Goal: Task Accomplishment & Management: Complete application form

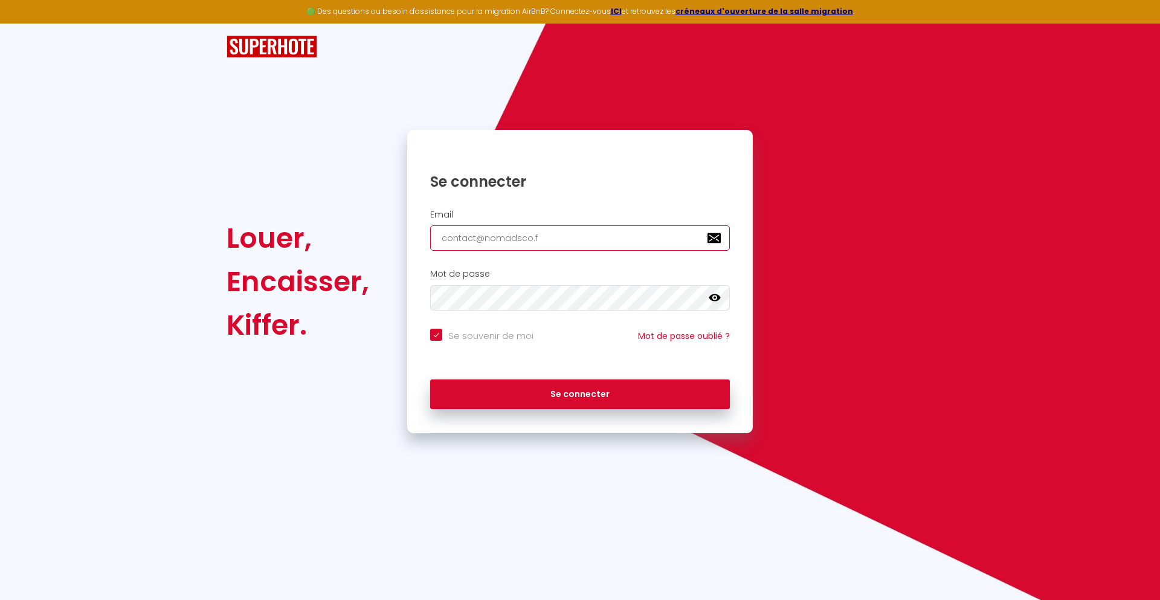
type input "[EMAIL_ADDRESS][DOMAIN_NAME]"
checkbox input "true"
type input "[EMAIL_ADDRESS][DOMAIN_NAME]"
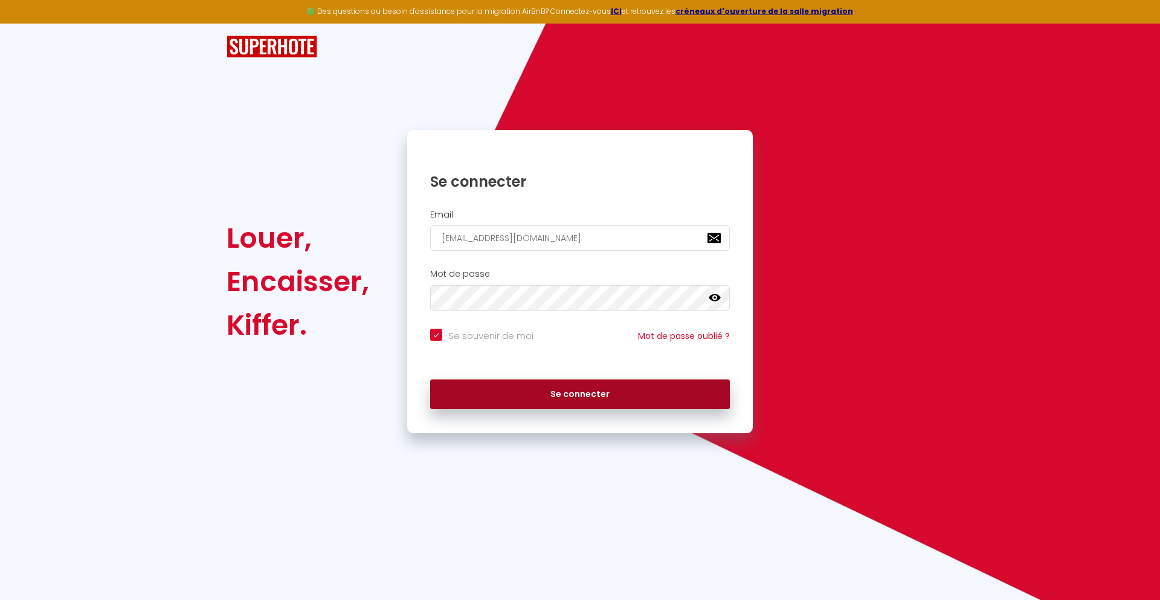
click at [580, 394] on button "Se connecter" at bounding box center [580, 394] width 300 height 30
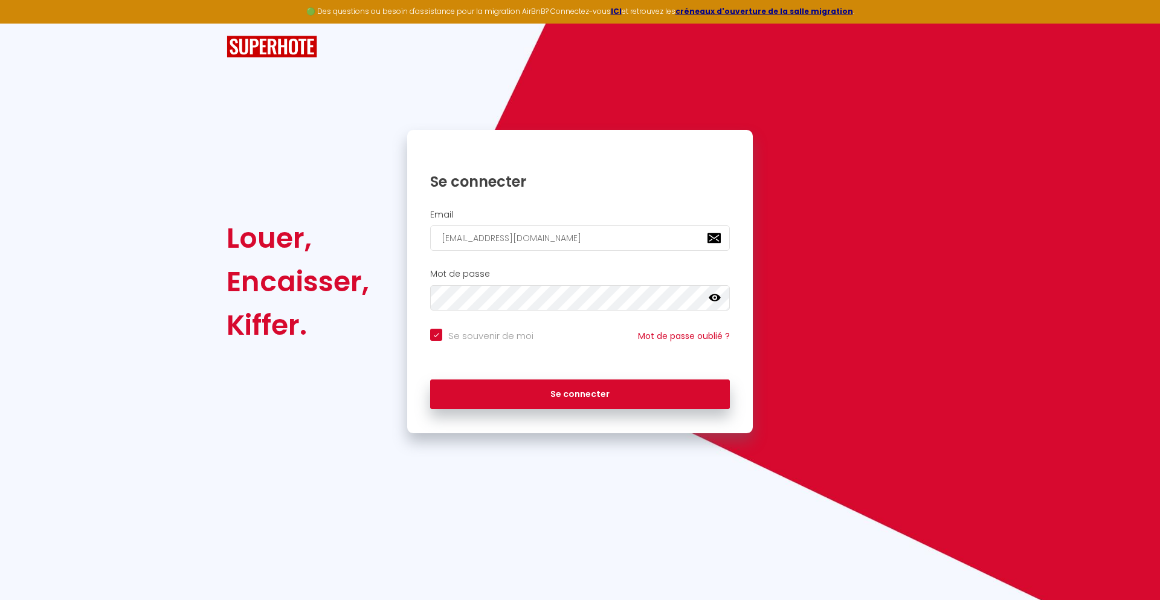
checkbox input "true"
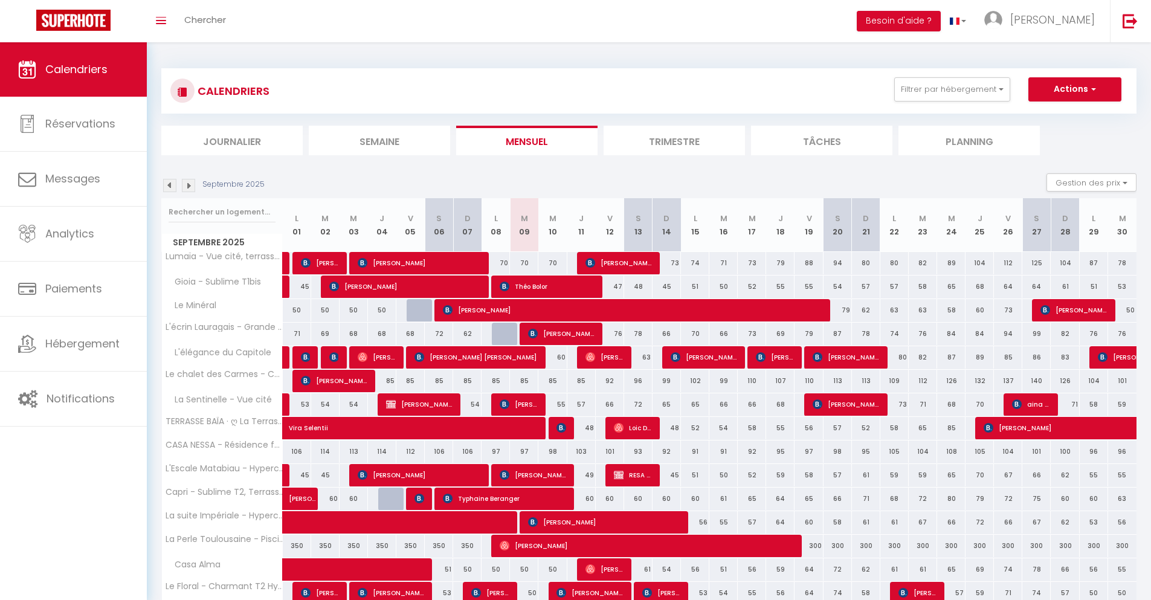
click at [232, 140] on li "Journalier" at bounding box center [231, 141] width 141 height 30
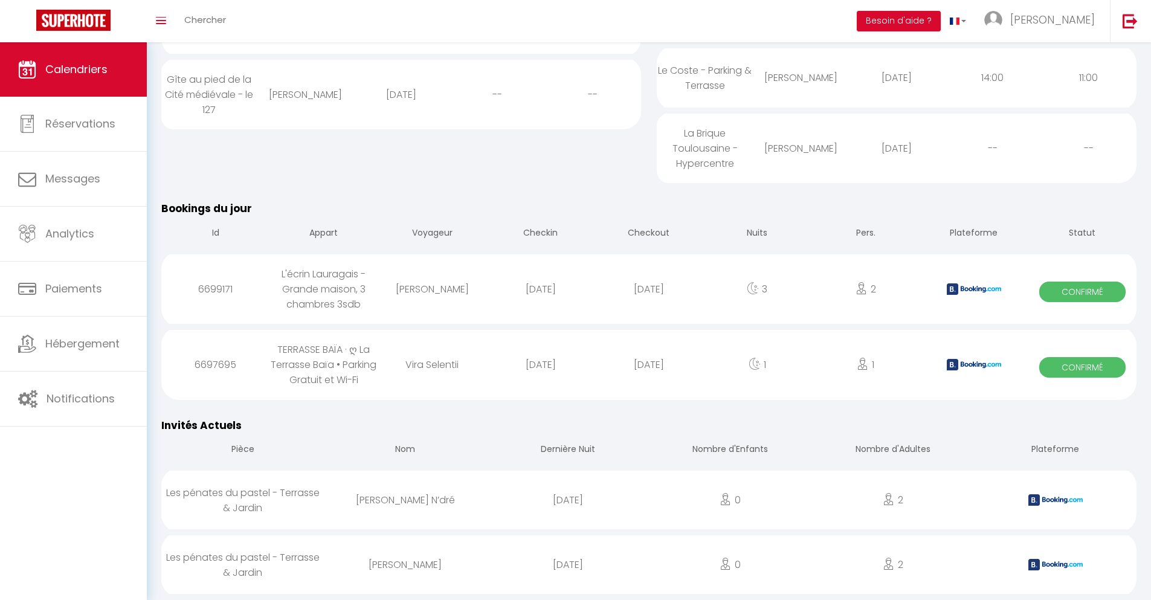
scroll to position [886, 0]
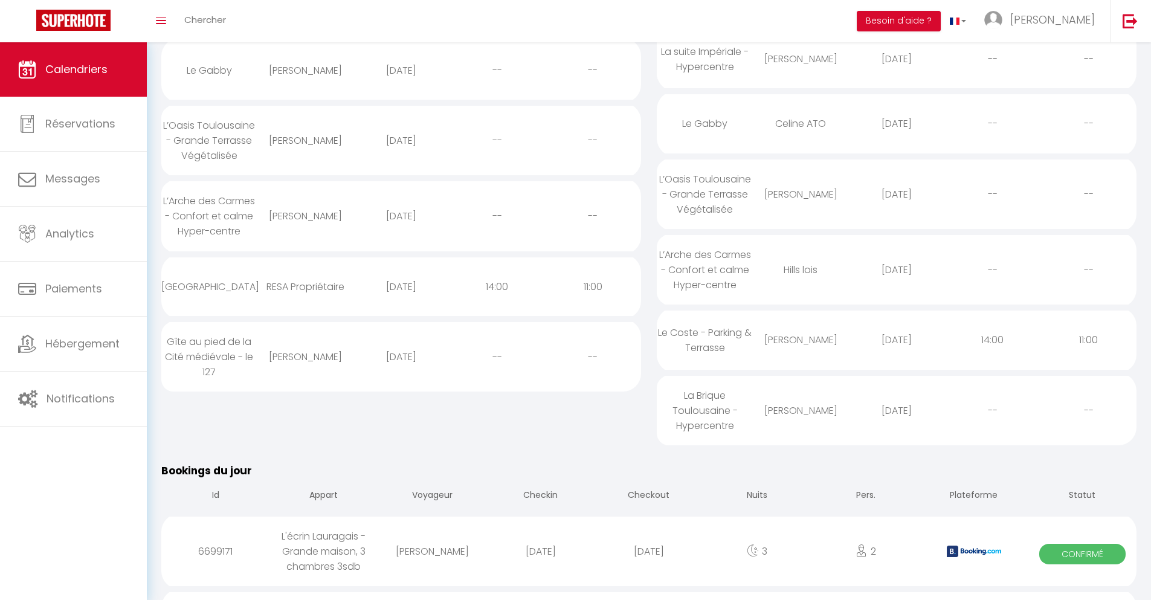
click at [649, 562] on div "[DATE]" at bounding box center [649, 551] width 108 height 39
select select "0"
select select "1"
select select
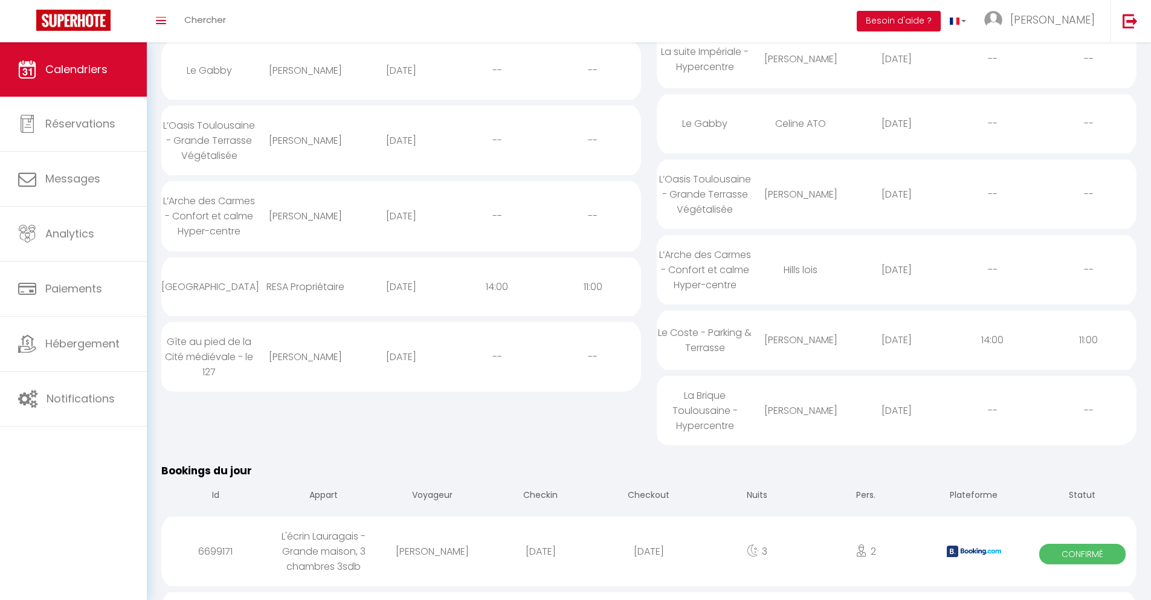
select select
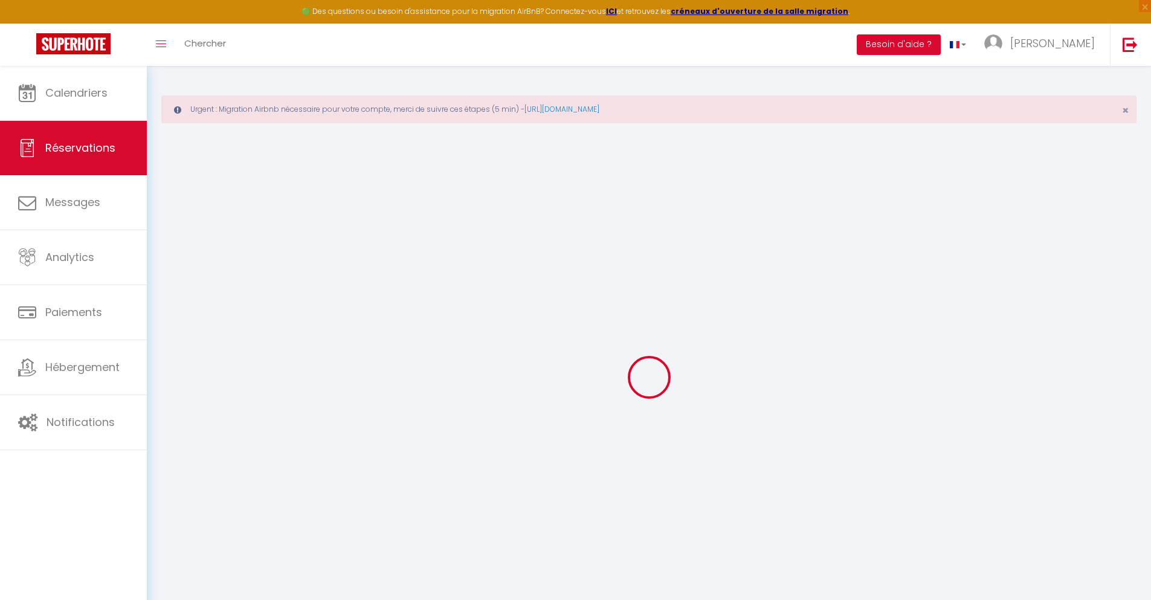
type input "[PERSON_NAME]"
type input "Marenyuk"
type input "[EMAIL_ADDRESS][DOMAIN_NAME]"
type input "[PHONE_NUMBER]"
select select "FR"
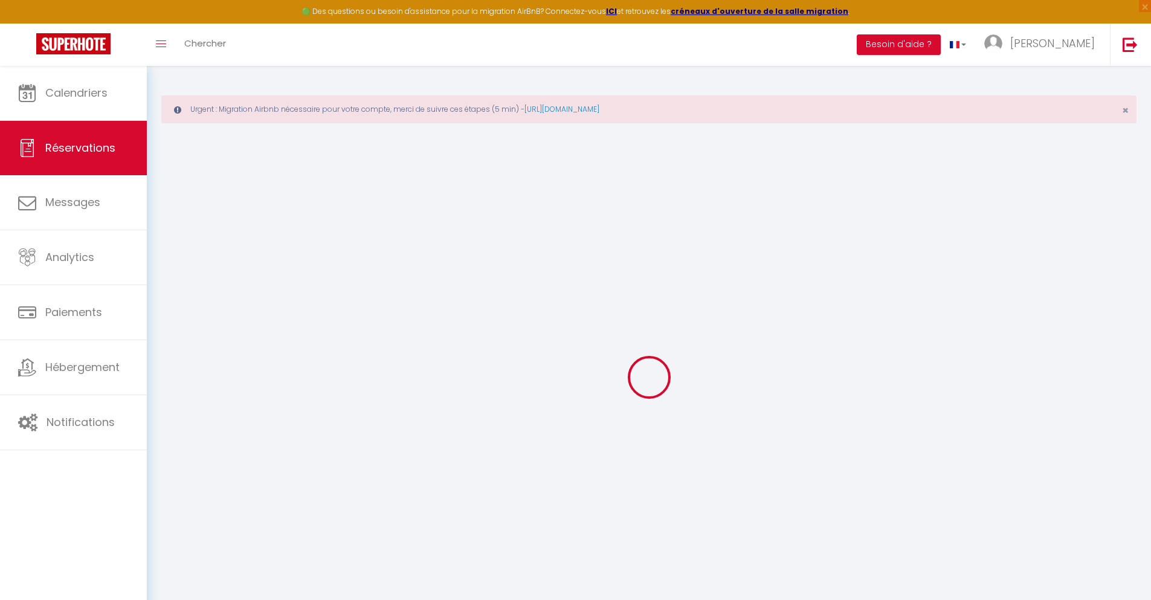
type input "36.83"
type input "3.55"
select select "27648"
select select "1"
select select
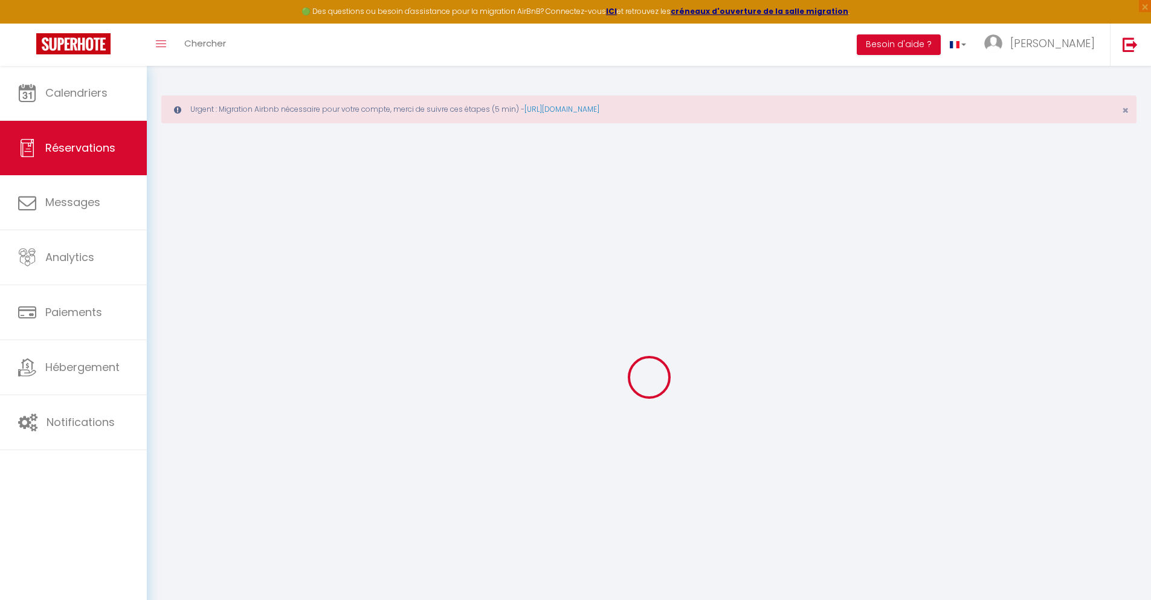
select select
type input "2"
select select "12"
select select
type input "173.5"
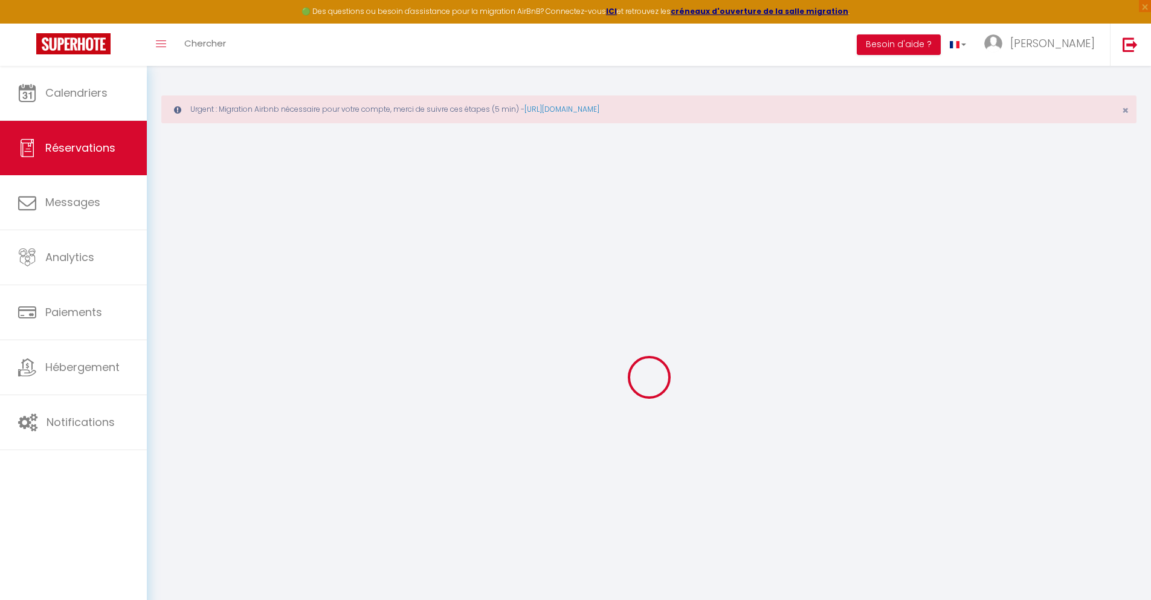
checkbox input "false"
type input "0"
select select "2"
type input "50"
type input "0"
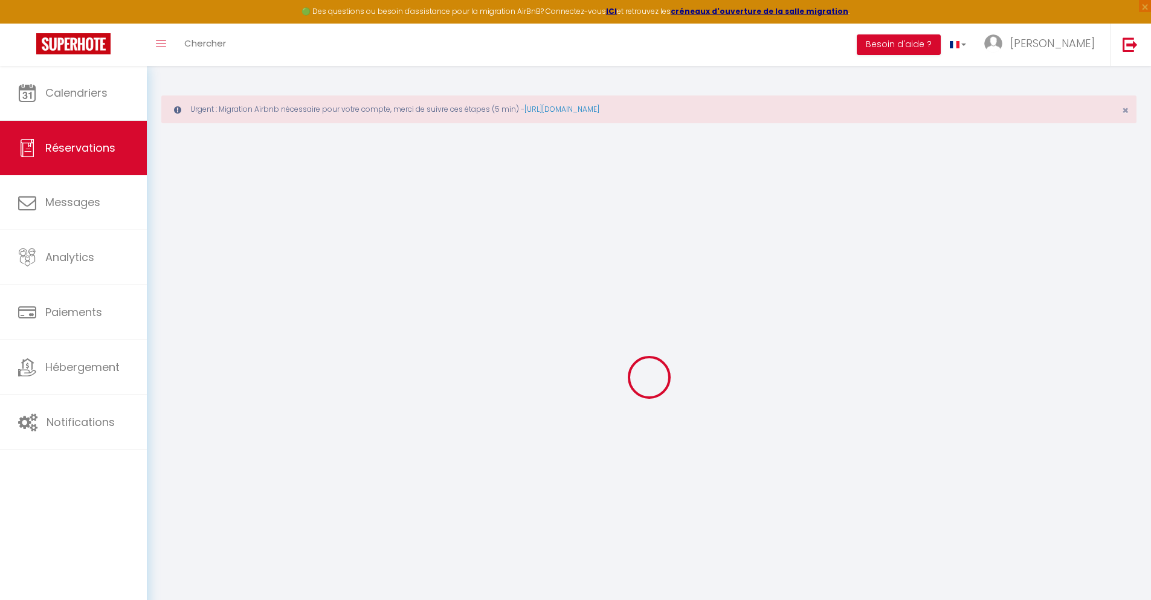
type input "0"
select select
select select "14"
checkbox input "false"
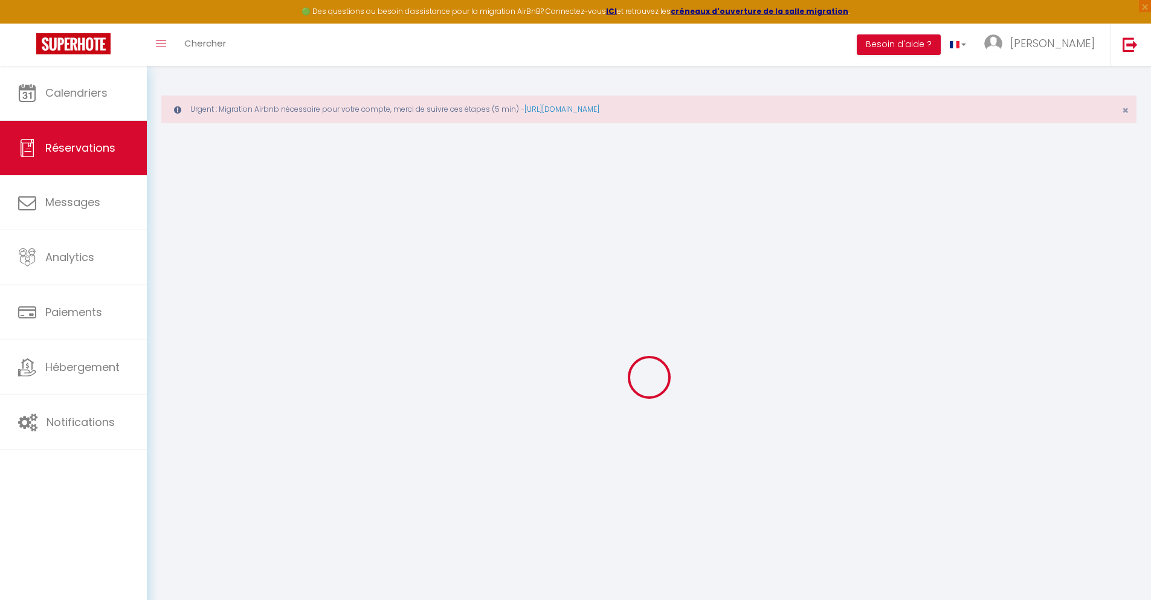
select select
checkbox input "false"
select select
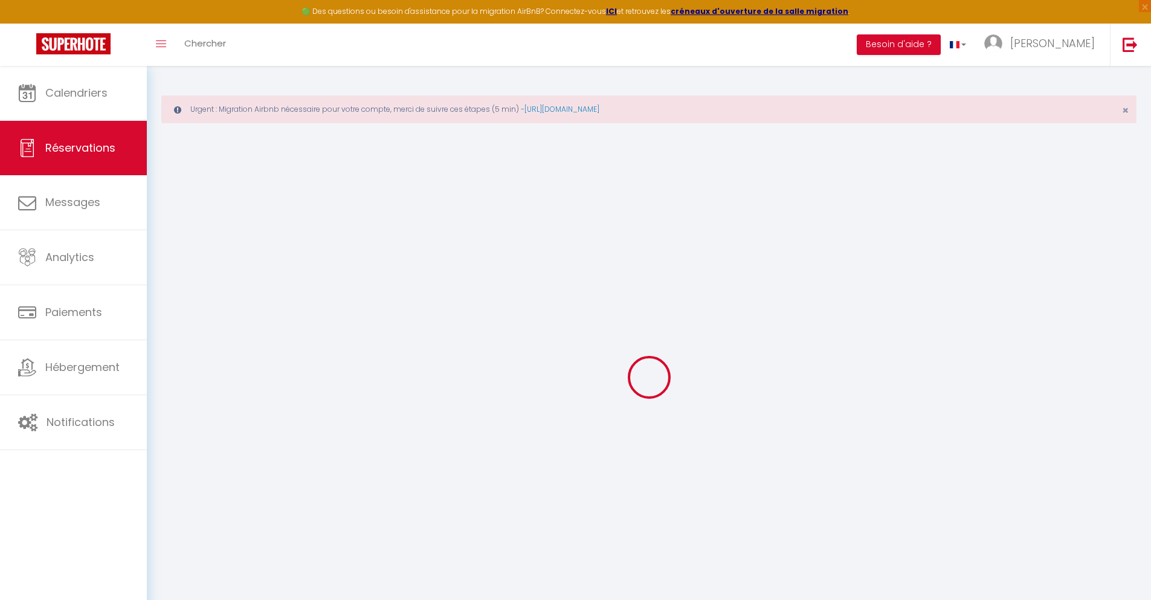
checkbox input "false"
type textarea "** THIS RESERVATION HAS BEEN PRE-PAID ** BOOKING NOTE : Payment charge is EUR 3…"
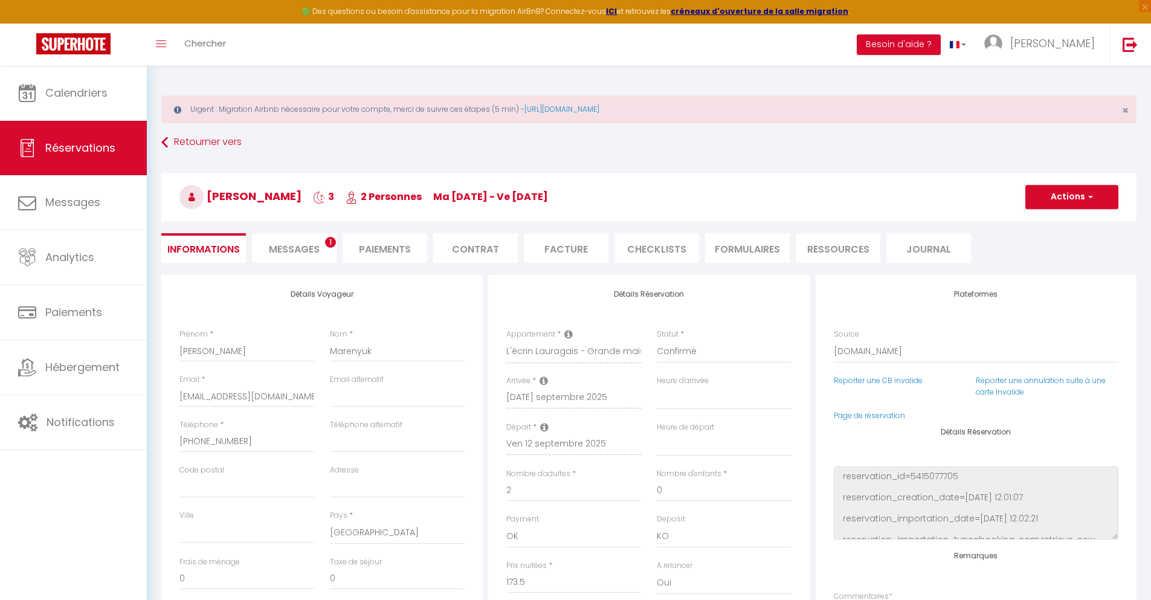
type input "72"
type input "7.95"
select select
checkbox input "false"
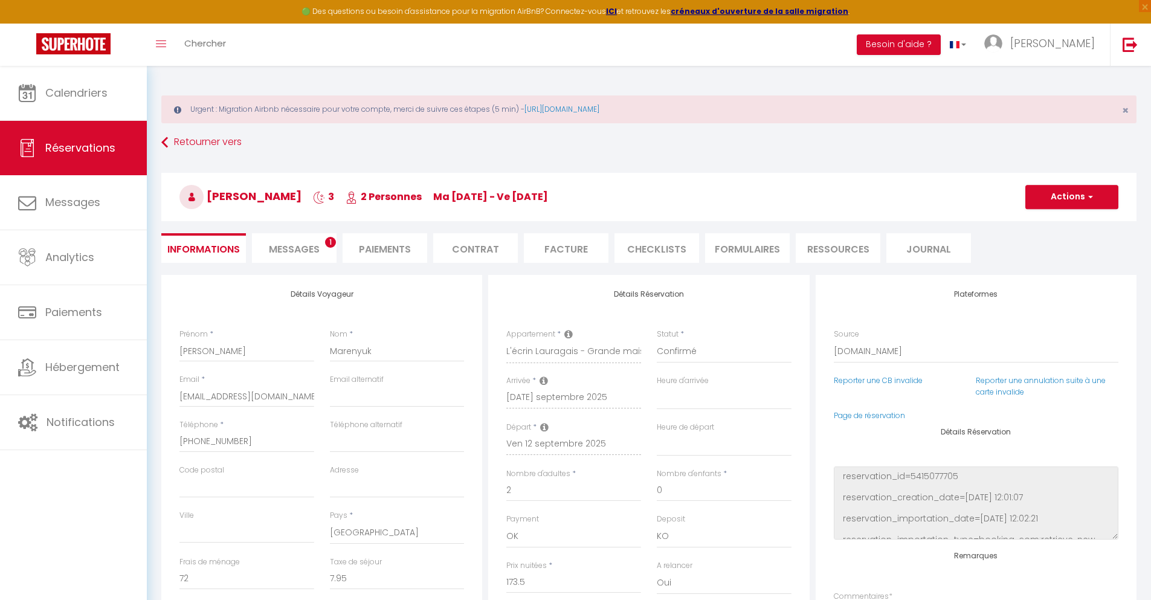
select select
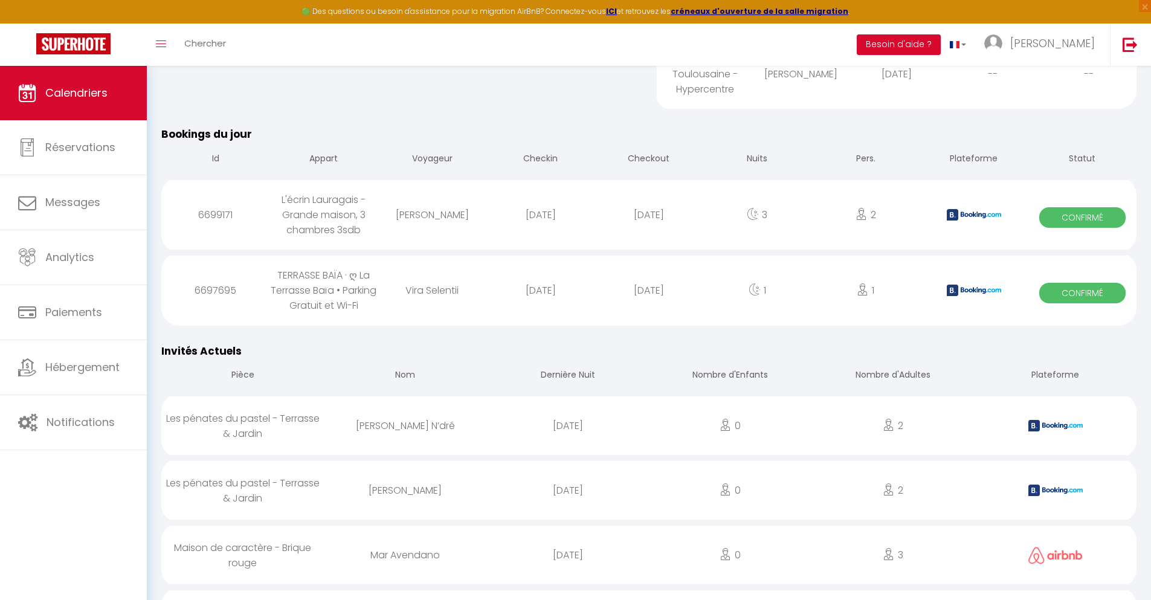
scroll to position [1034, 0]
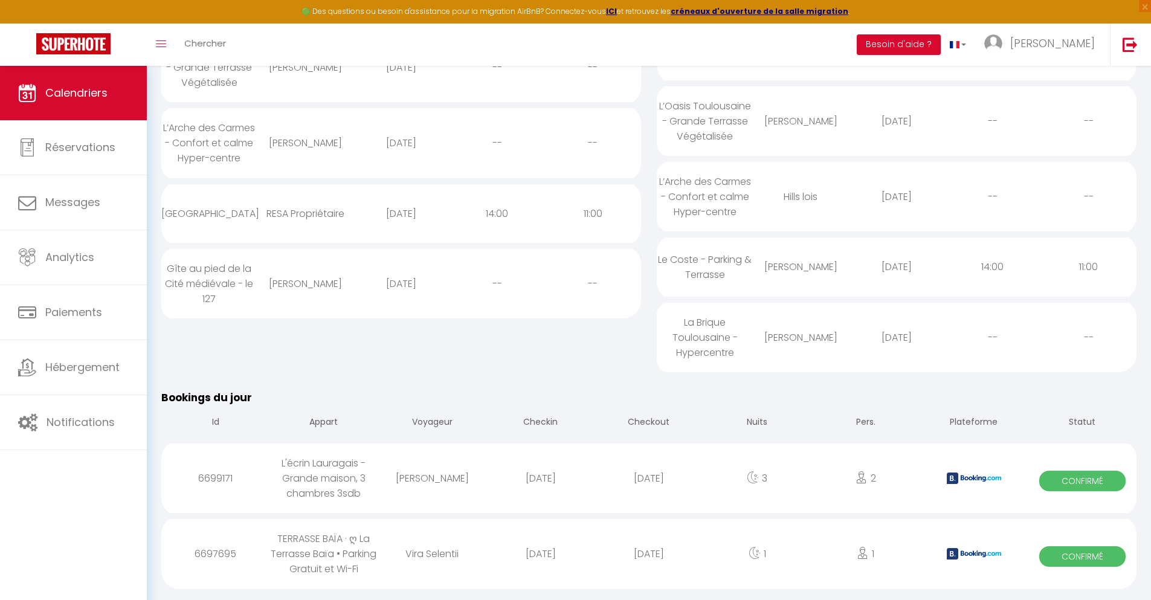
click at [649, 563] on div "[DATE]" at bounding box center [649, 553] width 108 height 39
select select "0"
select select "1"
select select
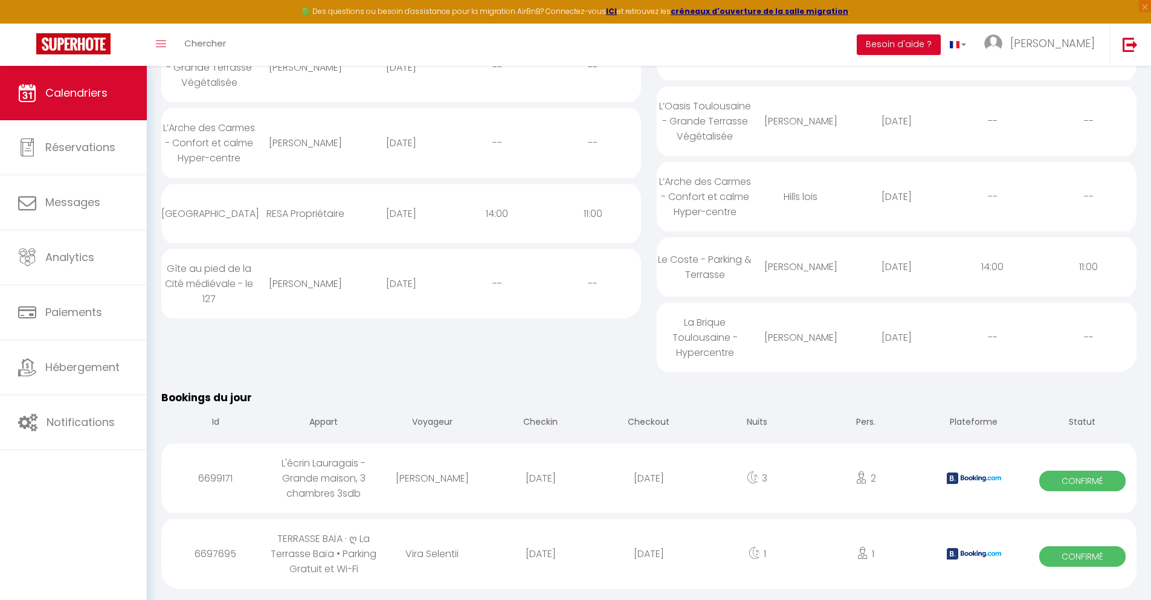
select select
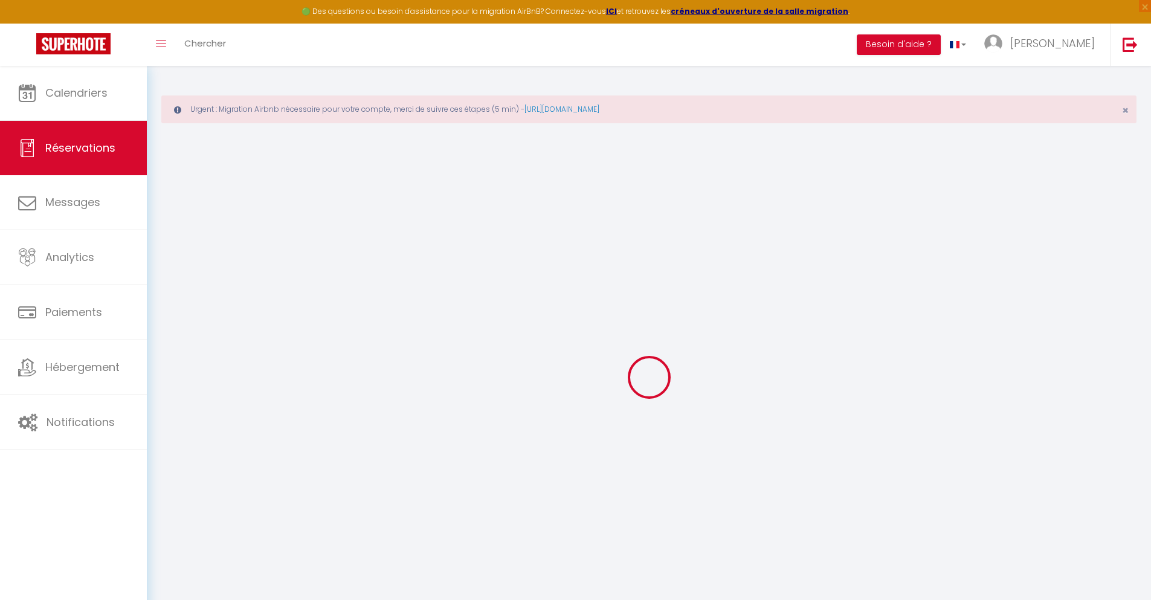
select select
checkbox input "false"
select select
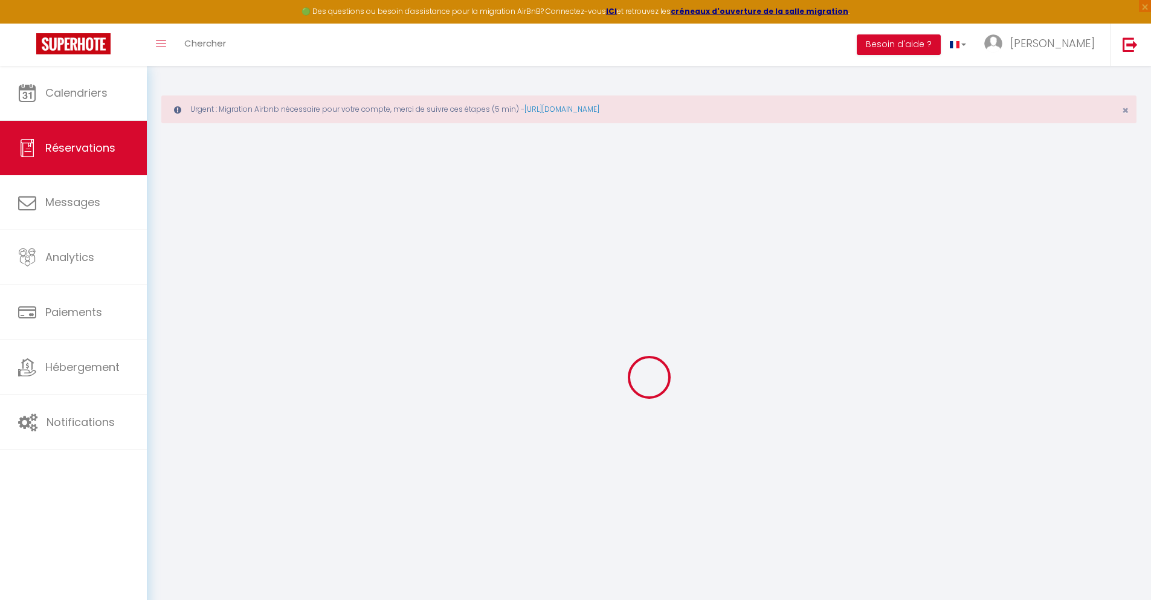
checkbox input "false"
select select
checkbox input "false"
type textarea "** THIS RESERVATION HAS BEEN PRE-PAID ** BOOKING NOTE : Payment charge is EUR 1…"
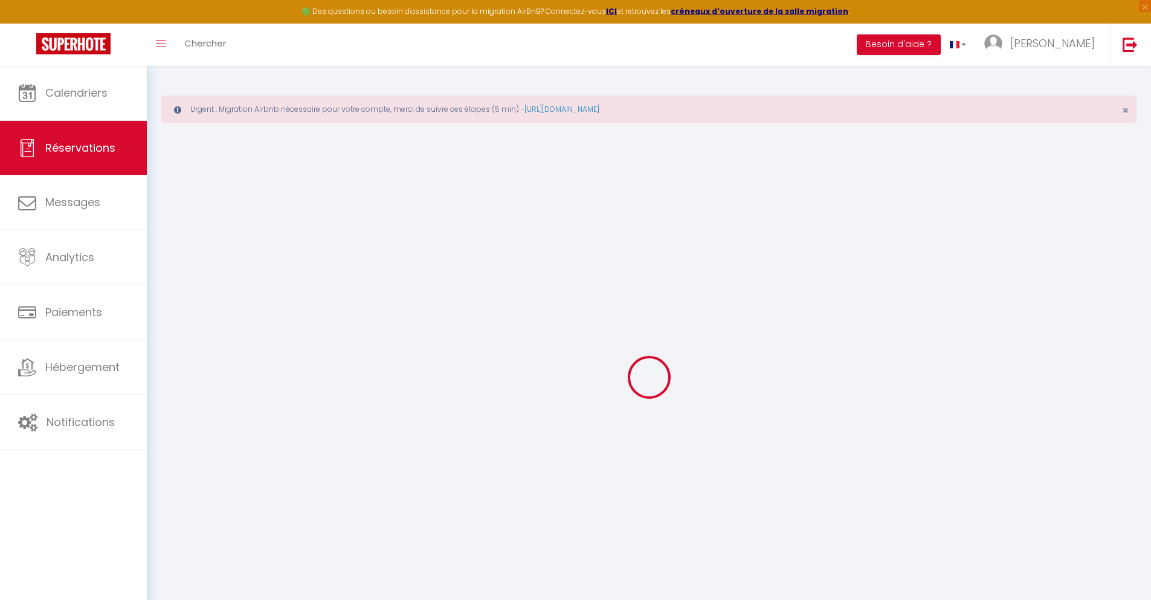
type input "40"
type input "3.12"
select select
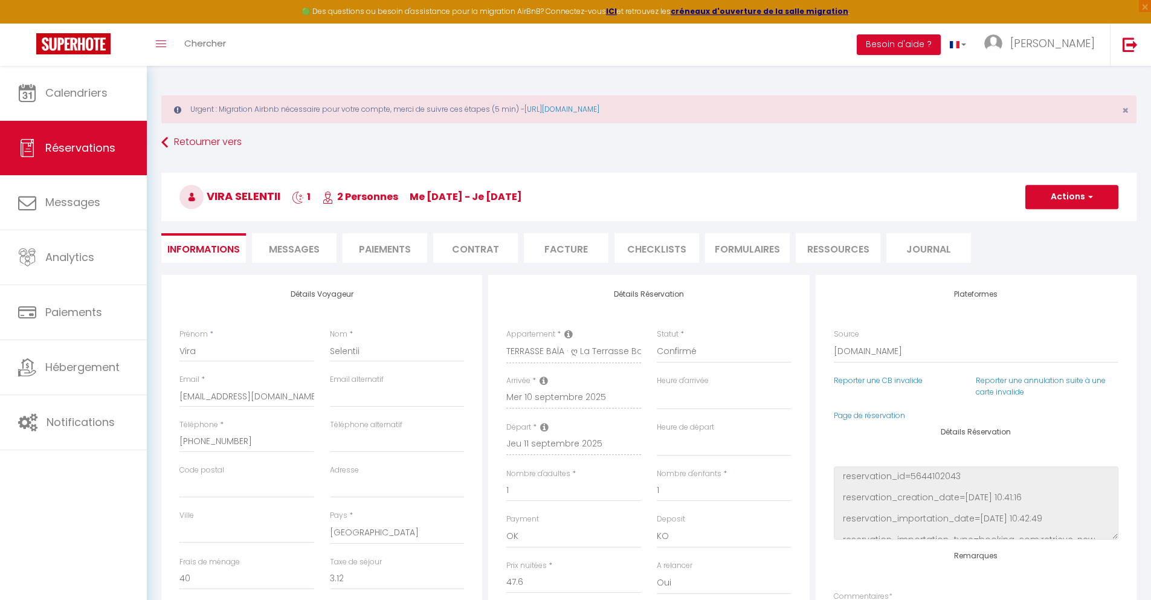
checkbox input "false"
select select
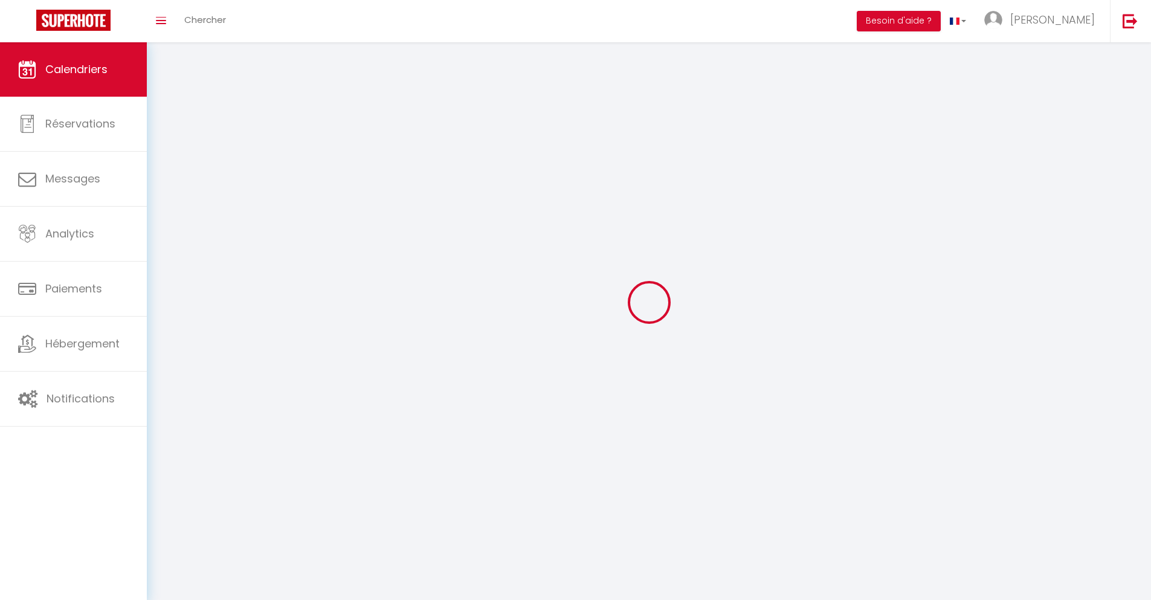
scroll to position [66, 0]
